Goal: Task Accomplishment & Management: Complete application form

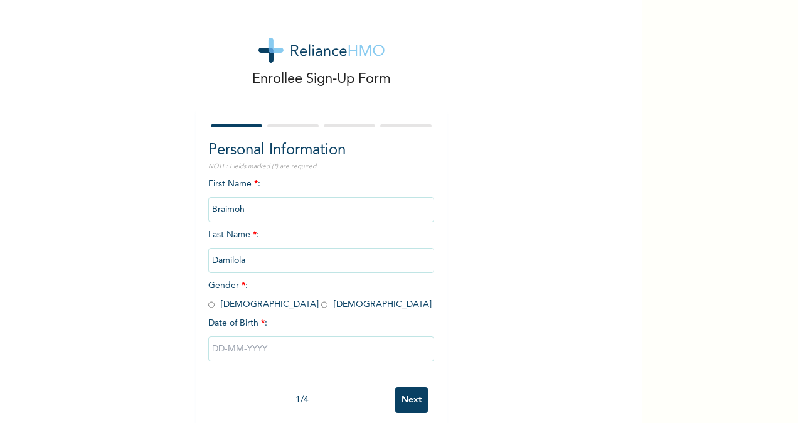
click at [321, 304] on input "radio" at bounding box center [324, 305] width 6 height 12
radio input "true"
click at [213, 351] on input "text" at bounding box center [321, 348] width 226 height 25
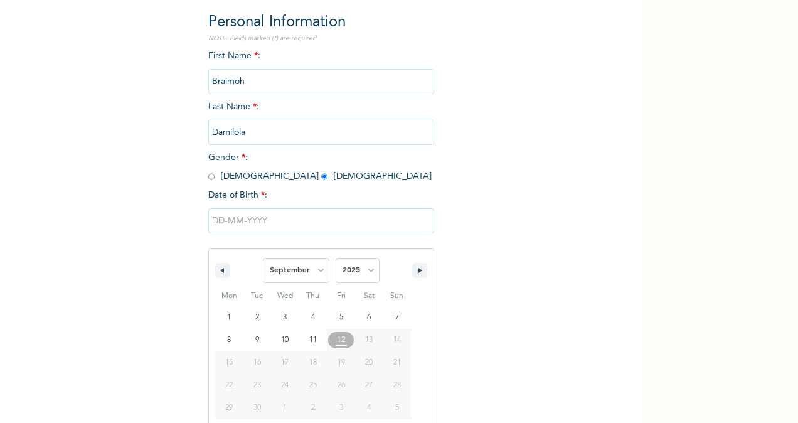
scroll to position [148, 0]
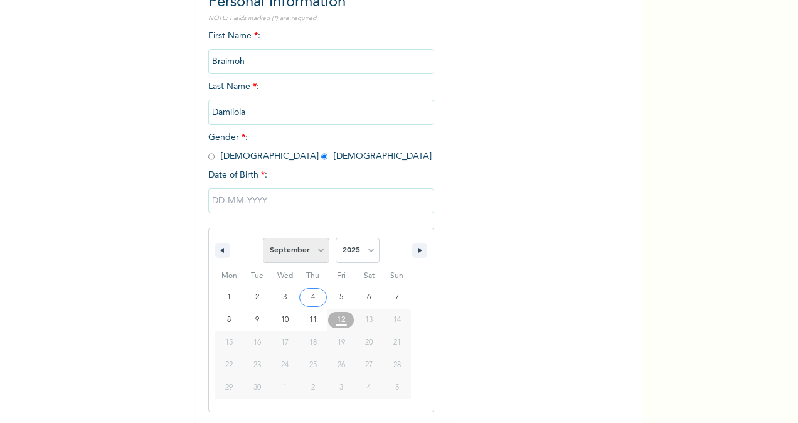
click at [317, 250] on select "January February March April May June July August September October November De…" at bounding box center [296, 250] width 66 height 25
select select "2"
click at [263, 239] on select "January February March April May June July August September October November De…" at bounding box center [296, 250] width 66 height 25
type input "[DATE]"
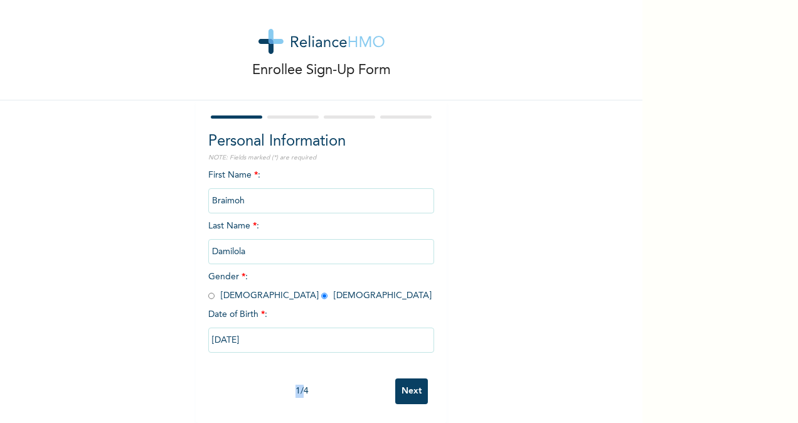
click at [277, 390] on div "1 / 4 Next" at bounding box center [321, 391] width 226 height 38
drag, startPoint x: 277, startPoint y: 390, endPoint x: 228, endPoint y: 340, distance: 70.1
click at [228, 340] on input "[DATE]" at bounding box center [321, 339] width 226 height 25
select select "2"
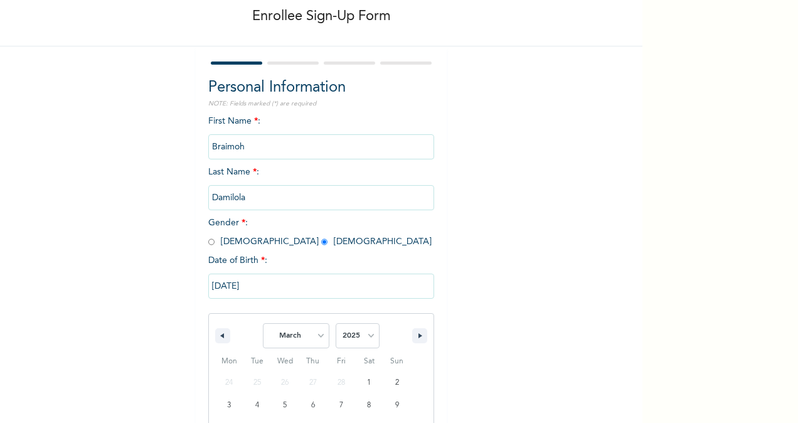
scroll to position [171, 0]
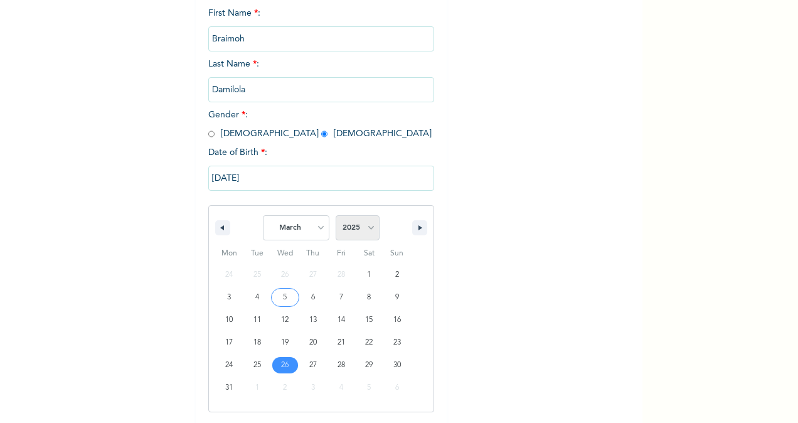
click at [362, 229] on select "2025 2024 2023 2022 2021 2020 2019 2018 2017 2016 2015 2014 2013 2012 2011 2010…" at bounding box center [358, 227] width 44 height 25
select select "1987"
click at [336, 216] on select "2025 2024 2023 2022 2021 2020 2019 2018 2017 2016 2015 2014 2013 2012 2011 2010…" at bounding box center [358, 227] width 44 height 25
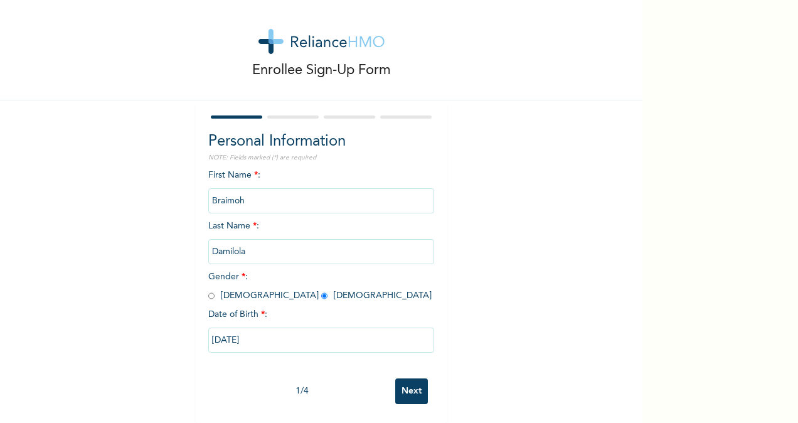
scroll to position [20, 0]
click at [401, 383] on input "Next" at bounding box center [411, 391] width 33 height 26
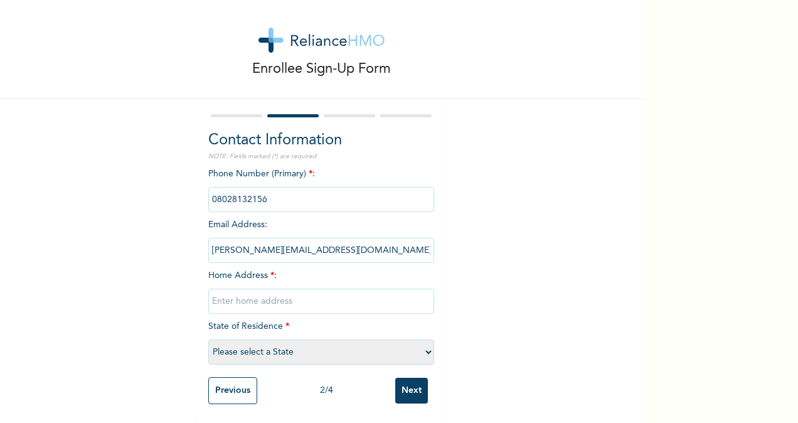
click at [265, 291] on input "text" at bounding box center [321, 300] width 226 height 25
type input "[STREET_ADDRESS]"
click at [244, 339] on select "Please select a State [PERSON_NAME] (FCT) [PERSON_NAME] Ibom [GEOGRAPHIC_DATA] …" at bounding box center [321, 351] width 226 height 25
select select "25"
click at [208, 339] on select "Please select a State [PERSON_NAME] (FCT) [PERSON_NAME] Ibom [GEOGRAPHIC_DATA] …" at bounding box center [321, 351] width 226 height 25
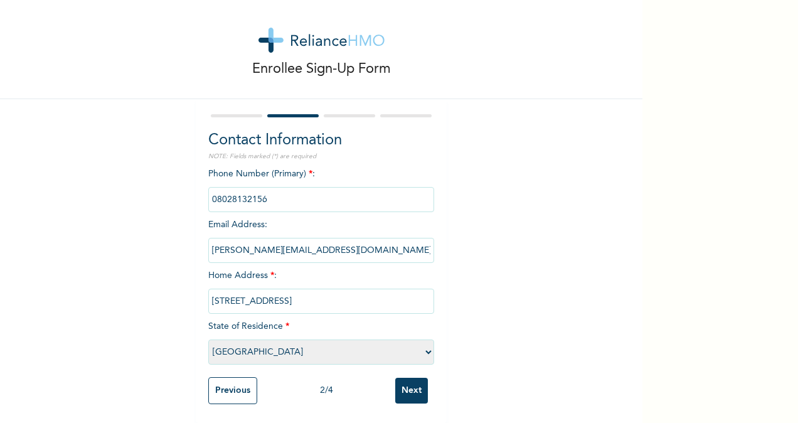
click at [403, 388] on input "Next" at bounding box center [411, 391] width 33 height 26
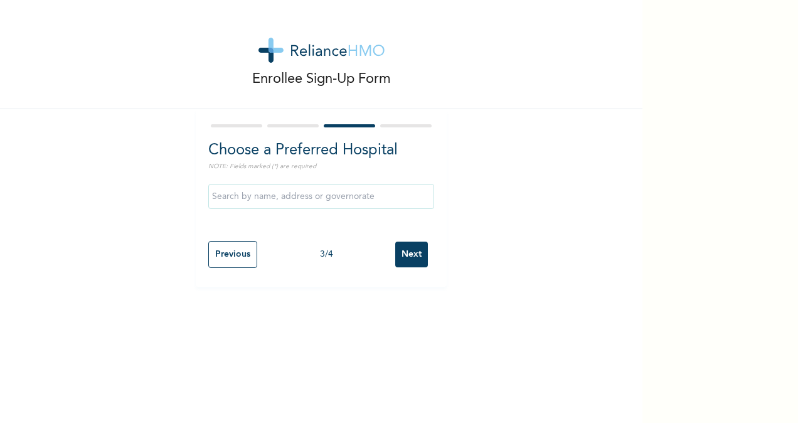
scroll to position [0, 0]
click at [222, 263] on input "Previous" at bounding box center [232, 254] width 49 height 27
select select "25"
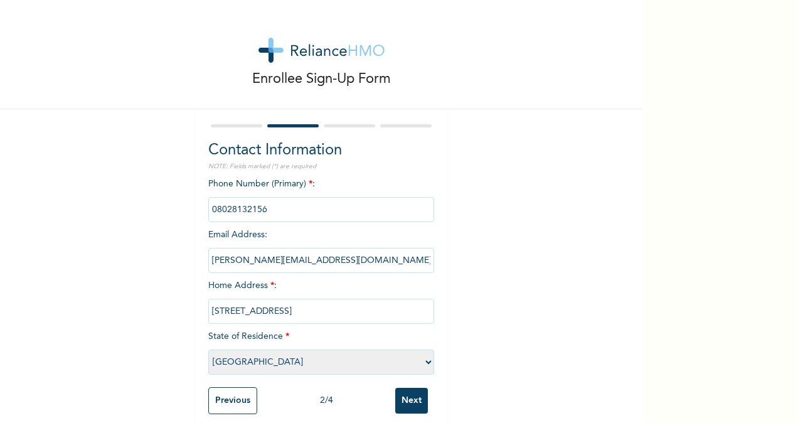
click at [413, 406] on input "Next" at bounding box center [411, 401] width 33 height 26
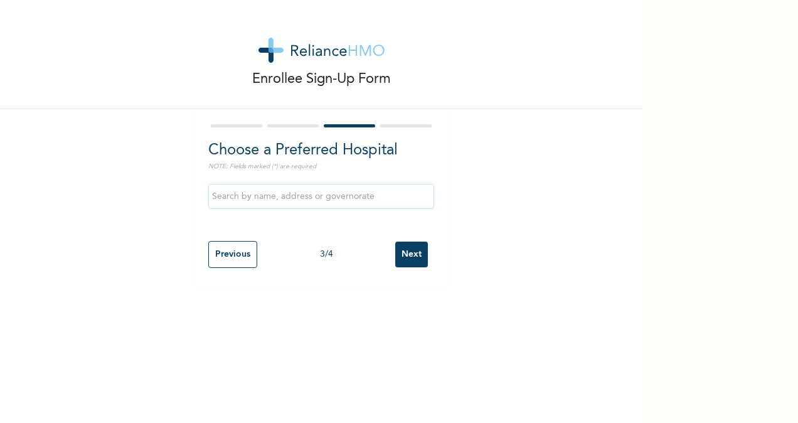
click at [235, 251] on input "Previous" at bounding box center [232, 254] width 49 height 27
select select "25"
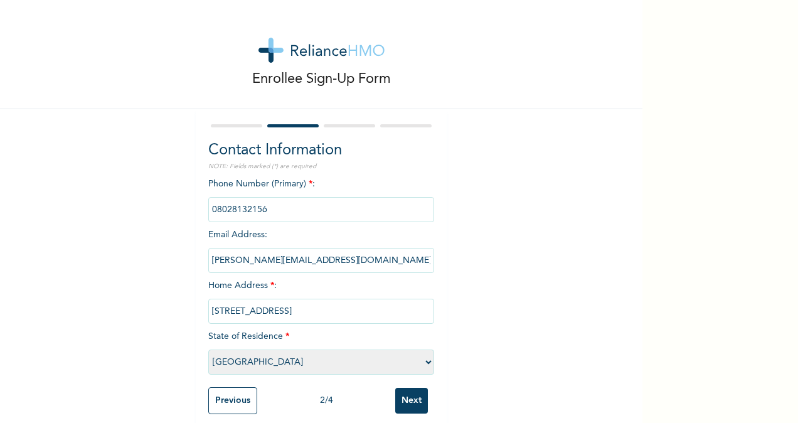
click at [230, 404] on input "Previous" at bounding box center [232, 400] width 49 height 27
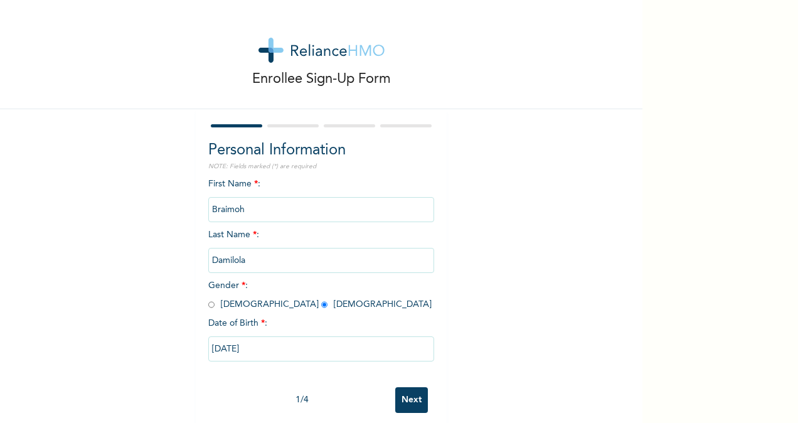
click at [413, 400] on input "Next" at bounding box center [411, 400] width 33 height 26
select select "25"
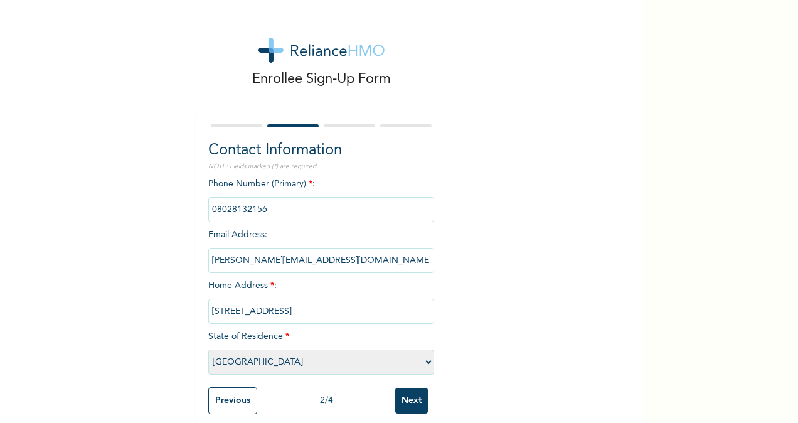
click at [408, 398] on input "Next" at bounding box center [411, 401] width 33 height 26
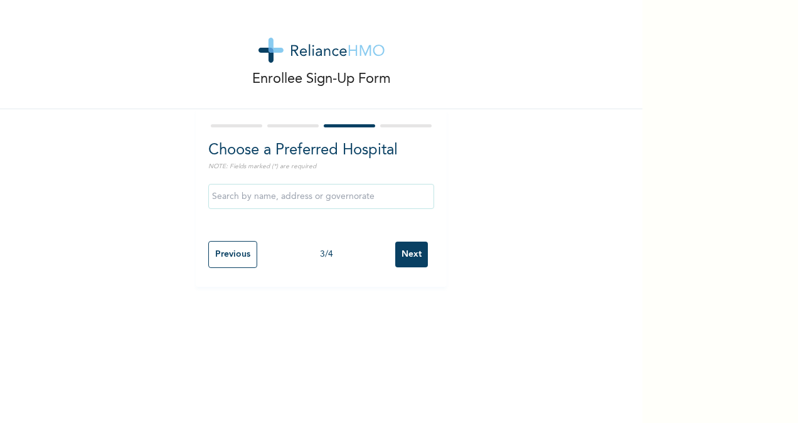
click at [315, 203] on input "text" at bounding box center [321, 196] width 226 height 25
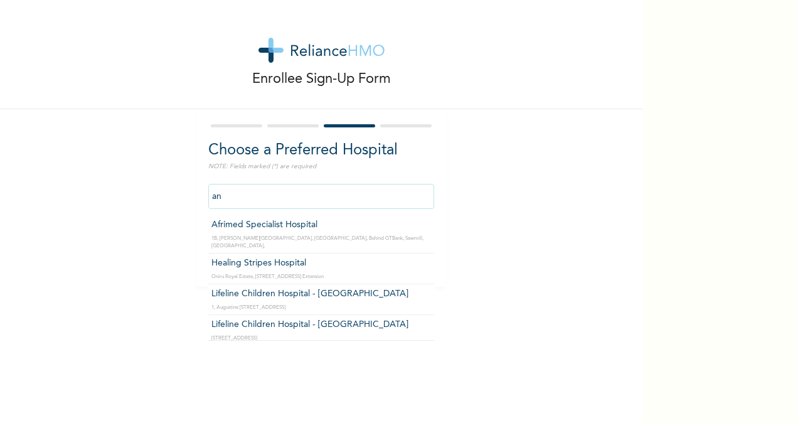
type input "a"
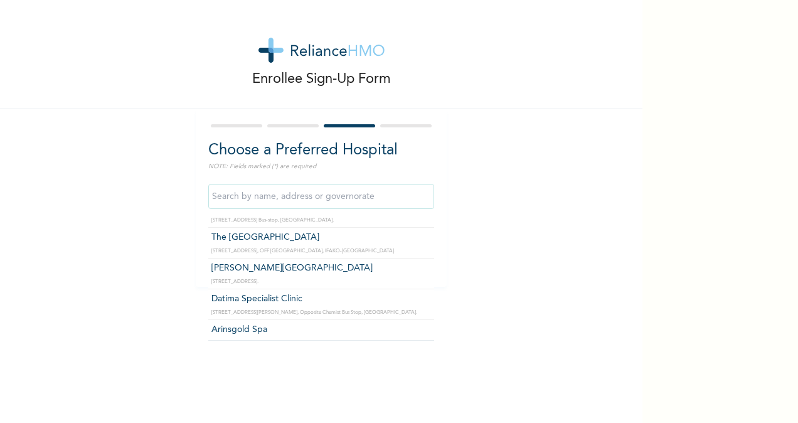
scroll to position [35188, 0]
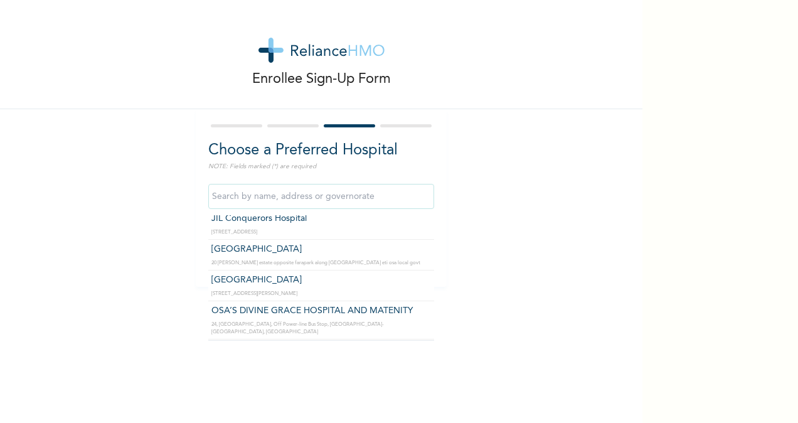
click at [292, 209] on div "Ultimate Eye Clinic - Ikoyi [STREET_ADDRESS] [GEOGRAPHIC_DATA] [STREET_ADDRESS]…" at bounding box center [321, 196] width 226 height 38
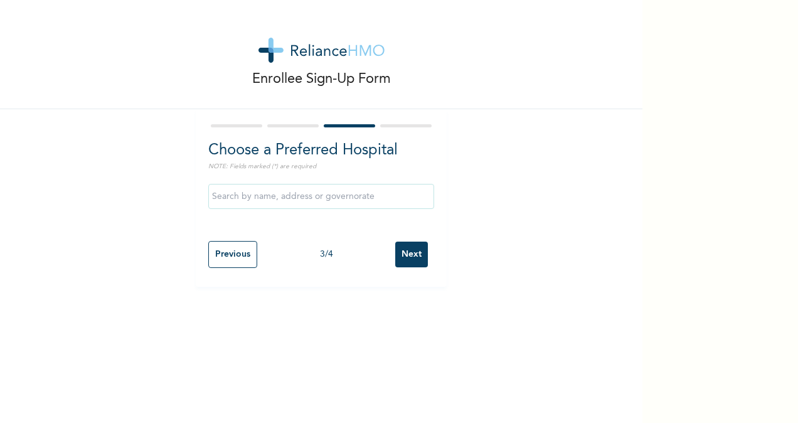
click at [292, 199] on input "text" at bounding box center [321, 196] width 226 height 25
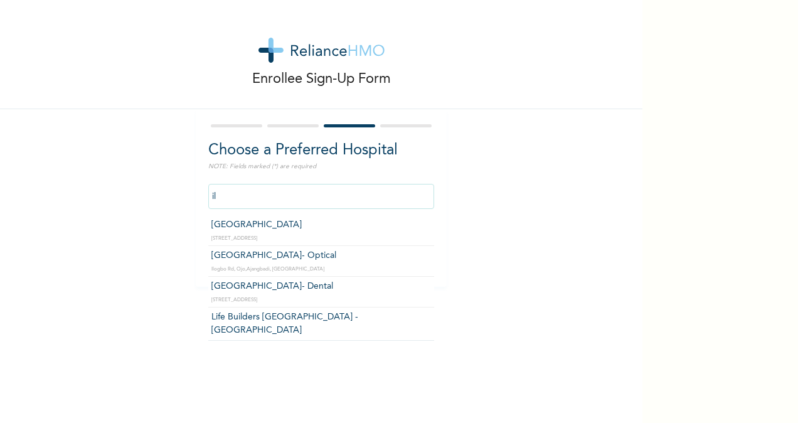
type input "i"
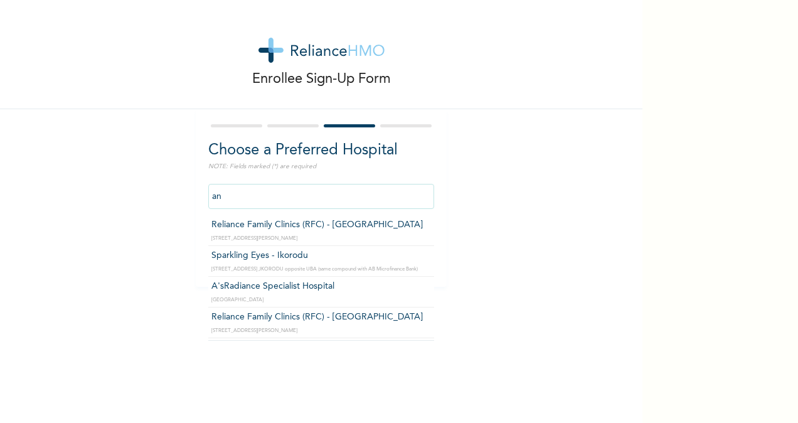
type input "a"
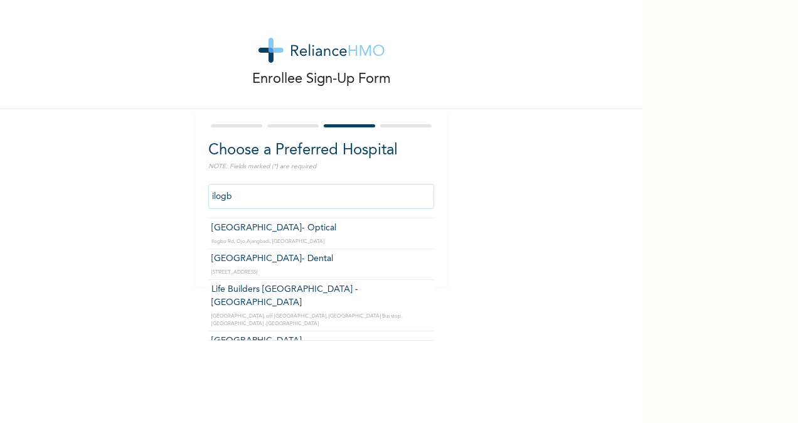
scroll to position [0, 0]
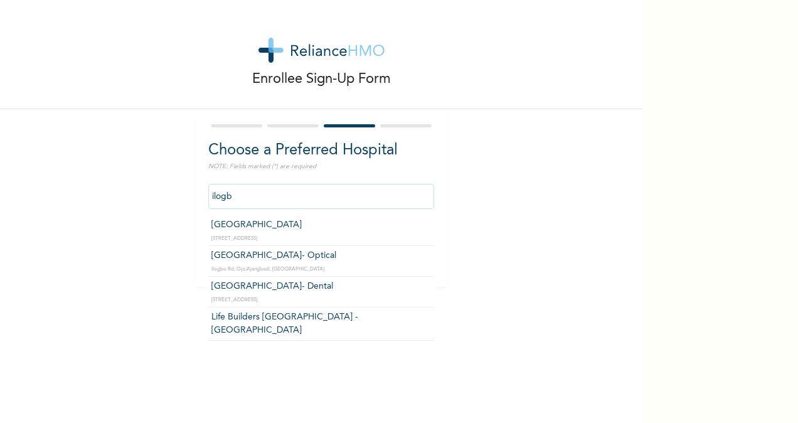
type input "[GEOGRAPHIC_DATA]"
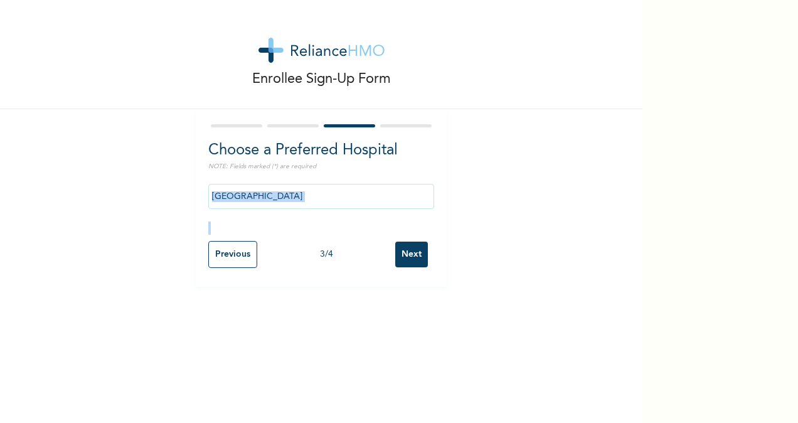
click at [297, 232] on div "[GEOGRAPHIC_DATA]" at bounding box center [321, 205] width 226 height 57
drag, startPoint x: 297, startPoint y: 232, endPoint x: 406, endPoint y: 257, distance: 112.0
click at [406, 257] on input "Next" at bounding box center [411, 254] width 33 height 26
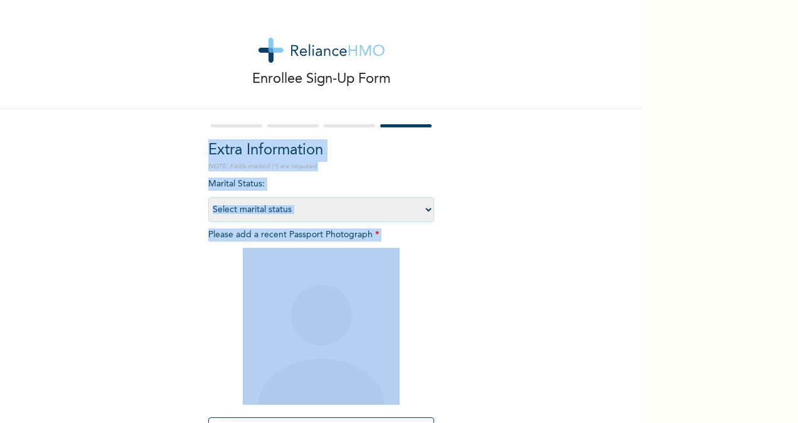
click at [325, 199] on select "Select marital status [DEMOGRAPHIC_DATA] Married [DEMOGRAPHIC_DATA] Widow/[DEMO…" at bounding box center [321, 209] width 226 height 25
select select "1"
click at [208, 197] on select "Select marital status [DEMOGRAPHIC_DATA] Married [DEMOGRAPHIC_DATA] Widow/[DEMO…" at bounding box center [321, 209] width 226 height 25
drag, startPoint x: 316, startPoint y: 315, endPoint x: 465, endPoint y: 345, distance: 152.3
click at [465, 345] on div "Enrollee Sign-Up Form Extra Information NOTE: Fields marked (*) are required Ma…" at bounding box center [321, 270] width 642 height 540
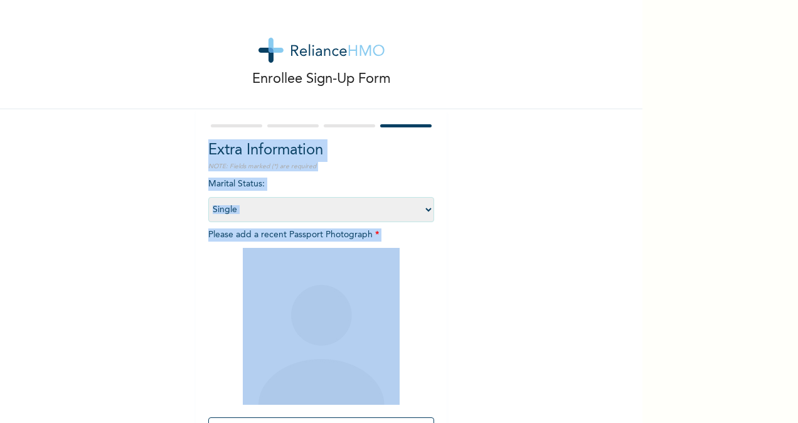
drag, startPoint x: 316, startPoint y: 236, endPoint x: 276, endPoint y: 223, distance: 42.4
drag, startPoint x: 276, startPoint y: 223, endPoint x: 172, endPoint y: 304, distance: 131.3
click at [172, 304] on div "Enrollee Sign-Up Form Extra Information NOTE: Fields marked (*) are required Ma…" at bounding box center [321, 270] width 642 height 540
click at [320, 238] on span "Please add a recent Passport Photograph * Add Photo" at bounding box center [321, 340] width 226 height 220
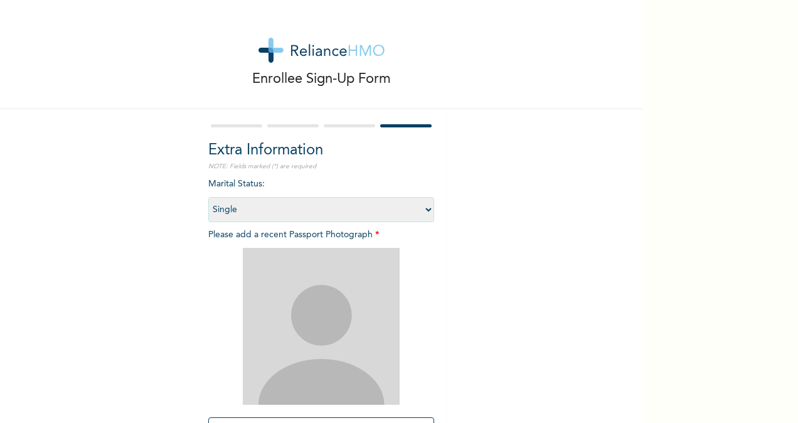
click at [315, 315] on img at bounding box center [321, 326] width 157 height 157
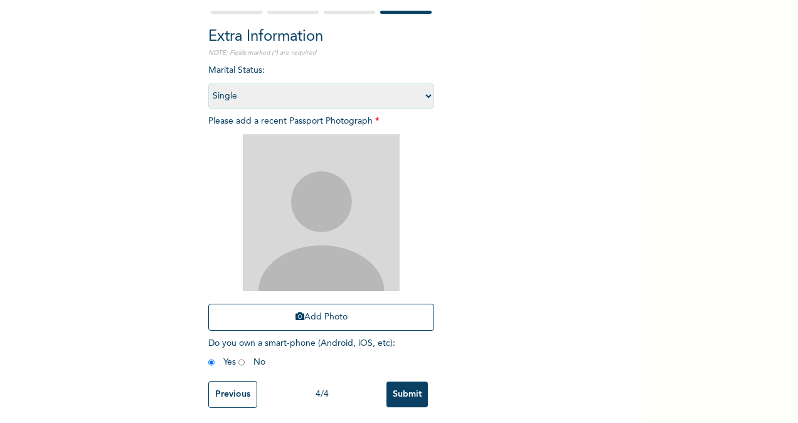
scroll to position [128, 0]
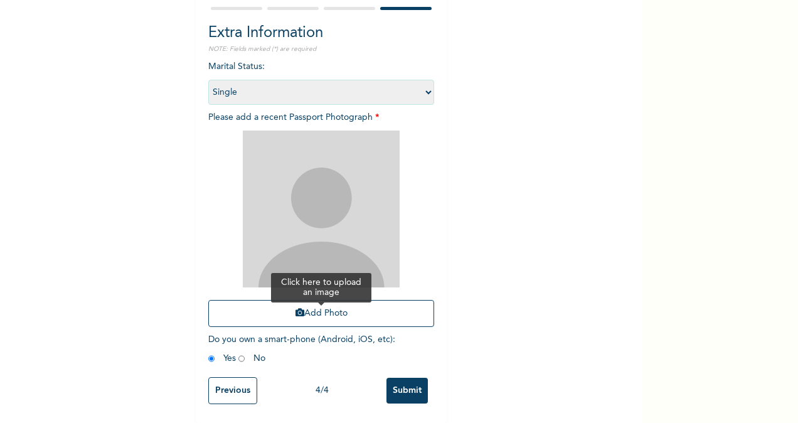
click at [362, 304] on button "Add Photo" at bounding box center [321, 313] width 226 height 27
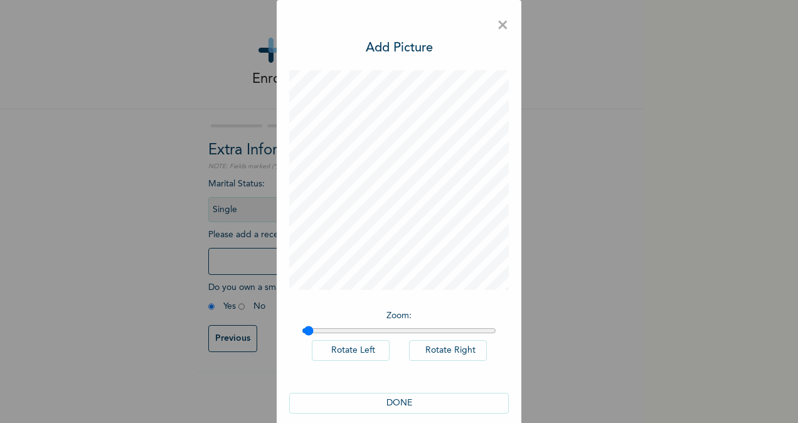
type input "1"
drag, startPoint x: 305, startPoint y: 329, endPoint x: 245, endPoint y: 338, distance: 60.8
click at [302, 336] on input "range" at bounding box center [399, 330] width 194 height 10
click at [395, 404] on button "DONE" at bounding box center [398, 403] width 219 height 21
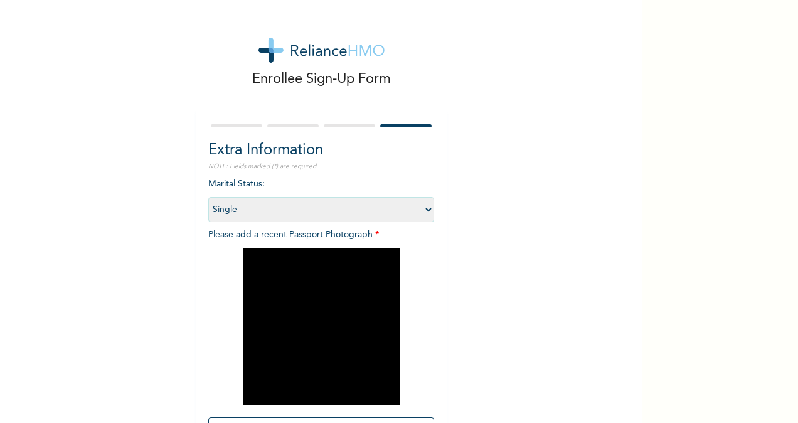
scroll to position [128, 0]
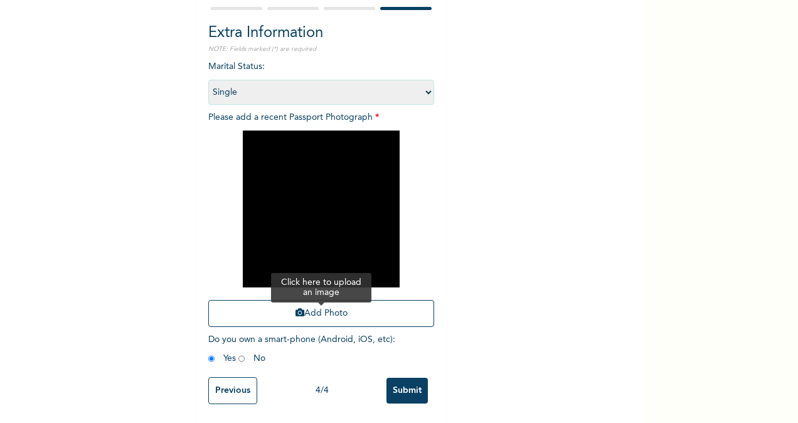
click at [297, 308] on icon "button" at bounding box center [299, 312] width 9 height 9
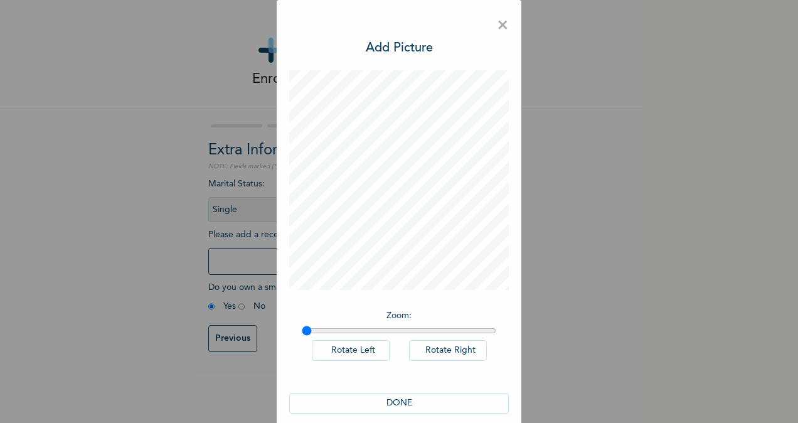
scroll to position [14, 0]
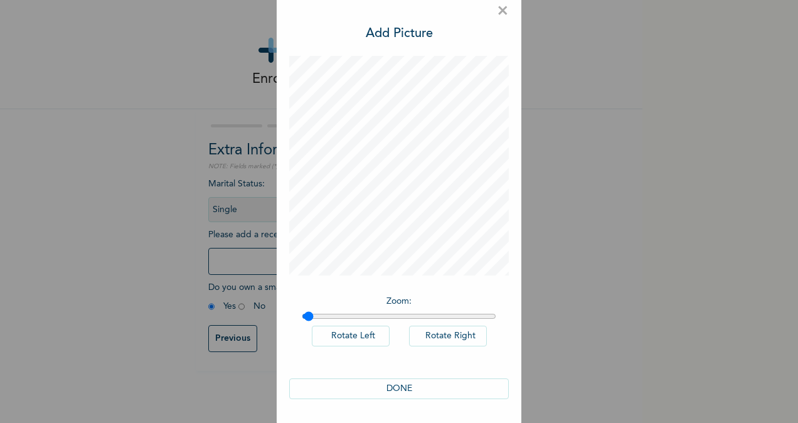
type input "1"
drag, startPoint x: 302, startPoint y: 319, endPoint x: 260, endPoint y: 319, distance: 41.4
click at [302, 319] on input "range" at bounding box center [399, 316] width 194 height 10
click at [502, 6] on span "×" at bounding box center [503, 11] width 12 height 26
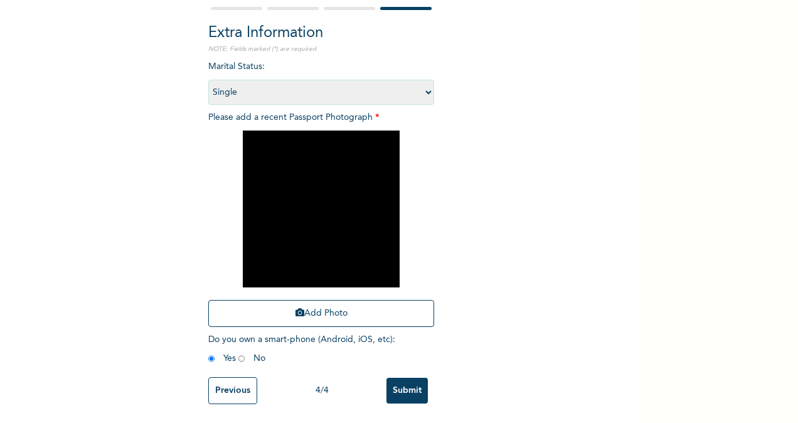
scroll to position [128, 0]
click at [312, 300] on button "Add Photo" at bounding box center [321, 313] width 226 height 27
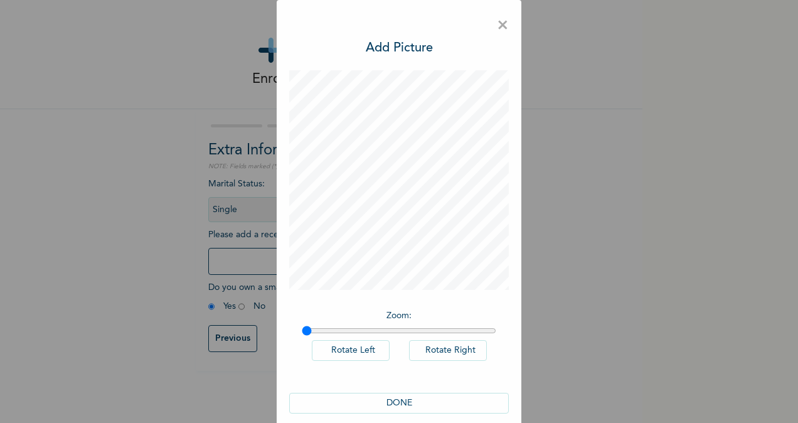
scroll to position [14, 0]
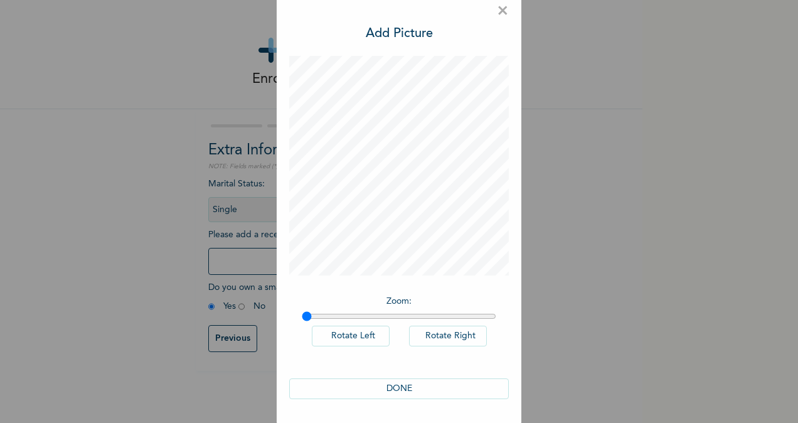
click at [397, 384] on button "DONE" at bounding box center [398, 388] width 219 height 21
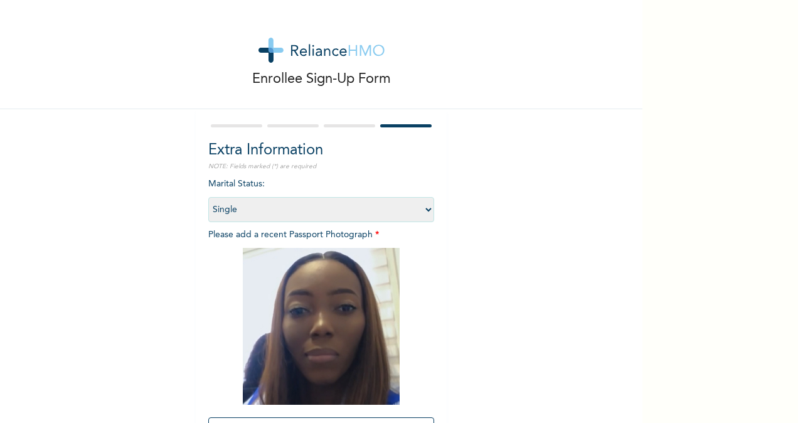
scroll to position [128, 0]
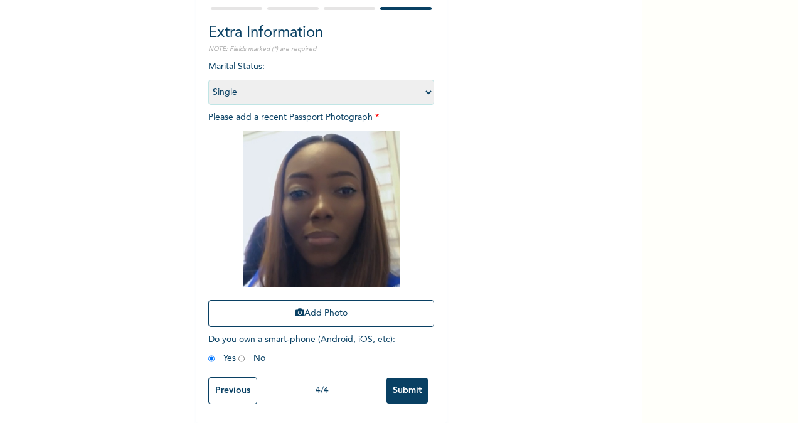
click at [394, 383] on input "Submit" at bounding box center [406, 391] width 41 height 26
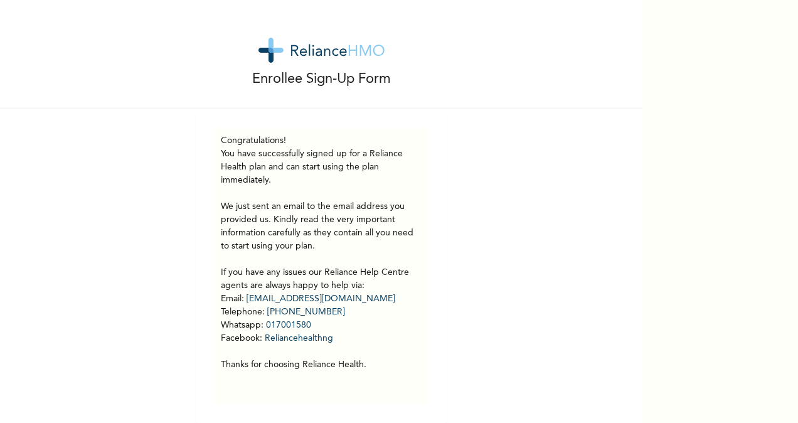
scroll to position [9, 0]
